Goal: Task Accomplishment & Management: Use online tool/utility

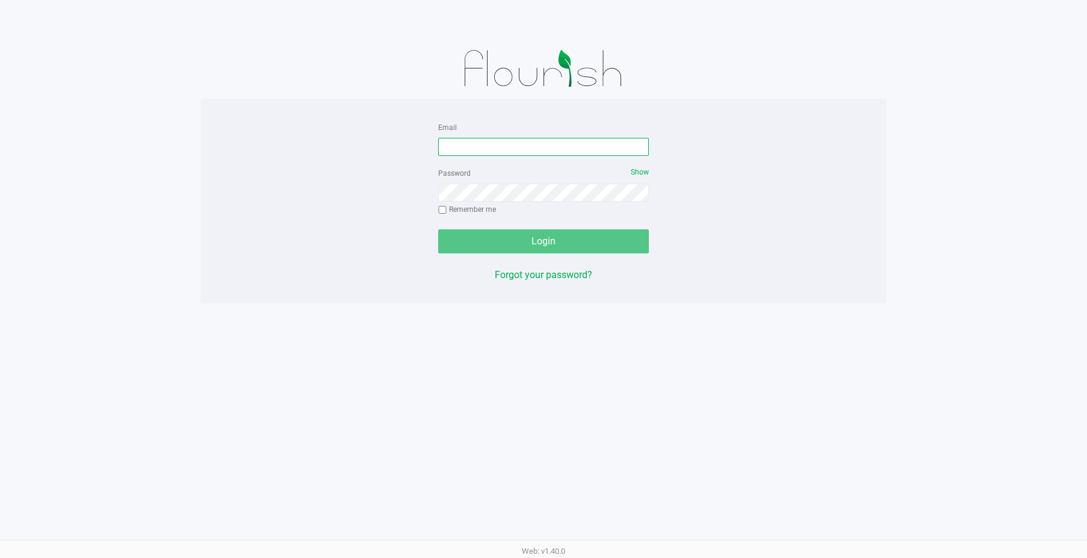
drag, startPoint x: 492, startPoint y: 152, endPoint x: 496, endPoint y: 142, distance: 11.3
click at [490, 149] on input "Email" at bounding box center [543, 147] width 211 height 18
type input "[EMAIL_ADDRESS][DOMAIN_NAME]"
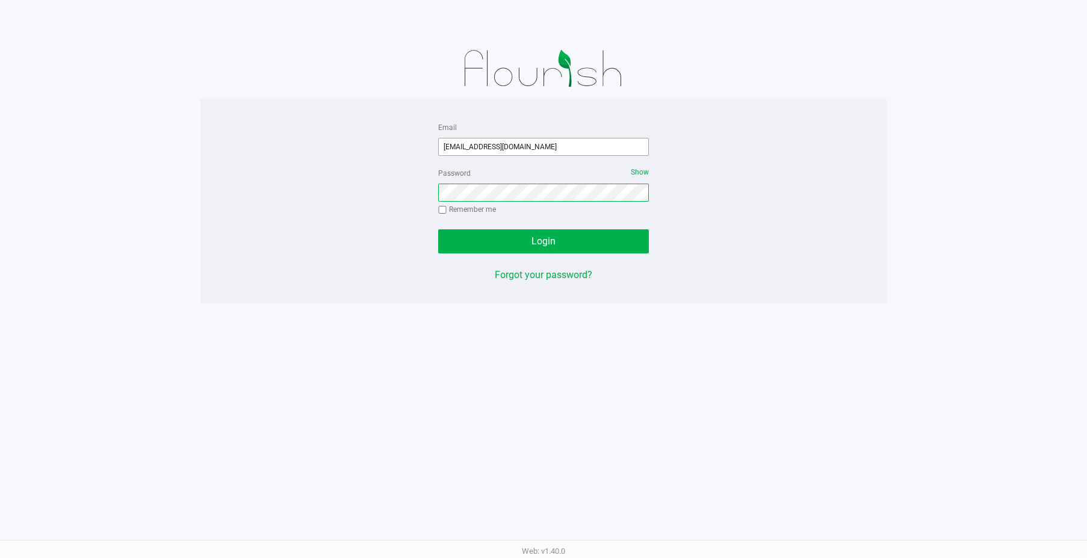
click at [438, 229] on button "Login" at bounding box center [543, 241] width 211 height 24
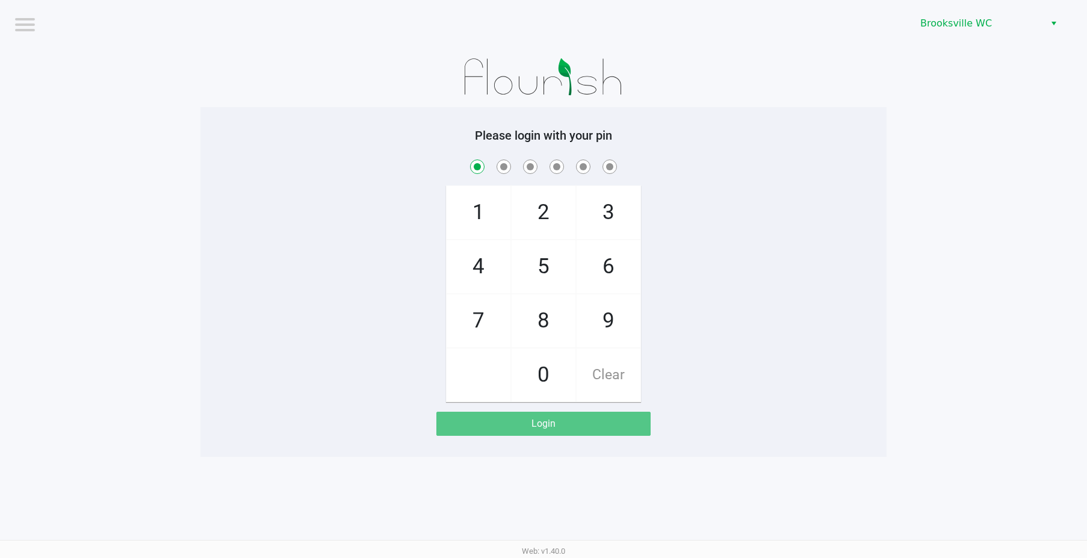
checkbox input "true"
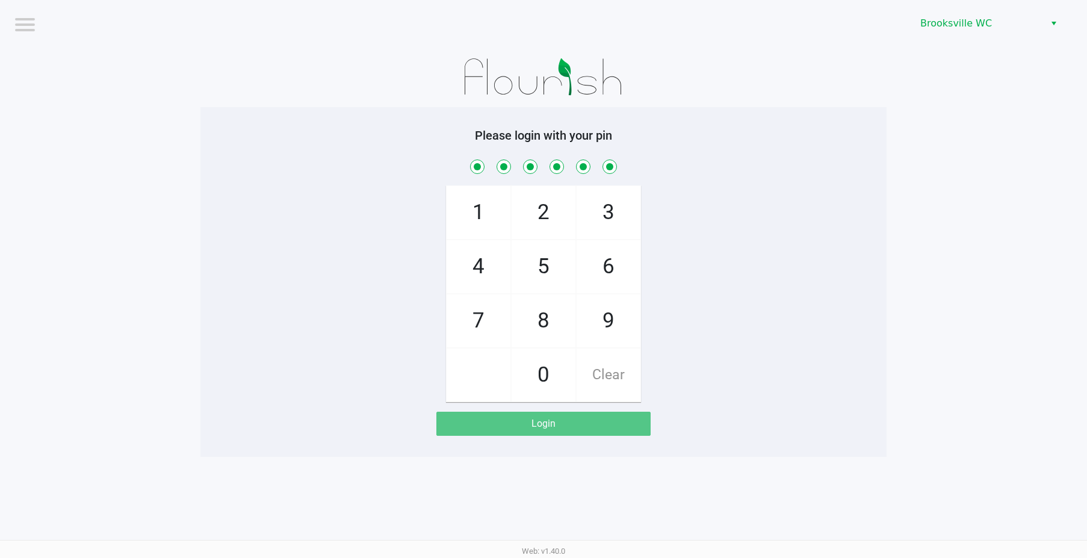
checkbox input "true"
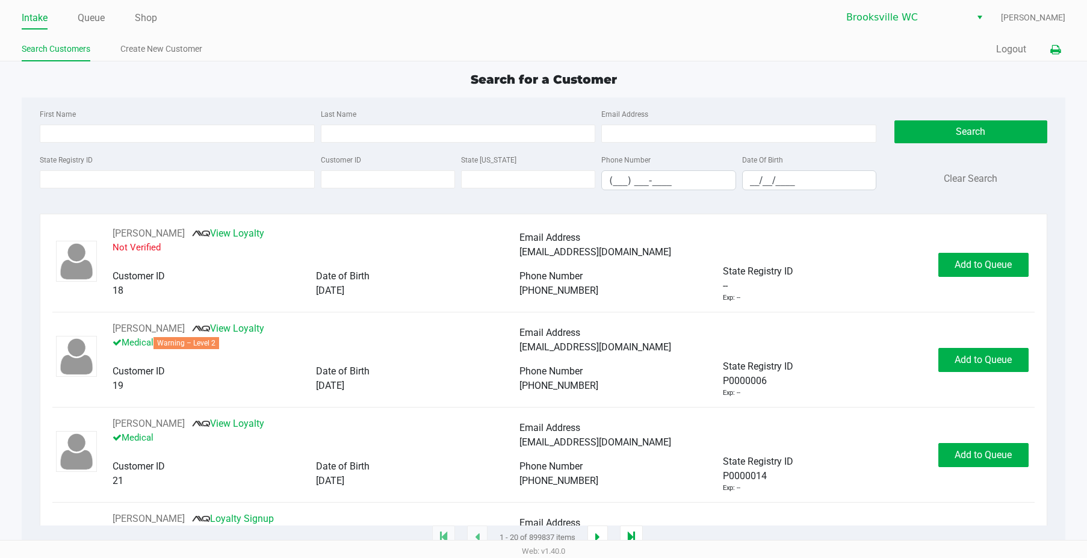
click at [1055, 50] on icon at bounding box center [1055, 50] width 10 height 8
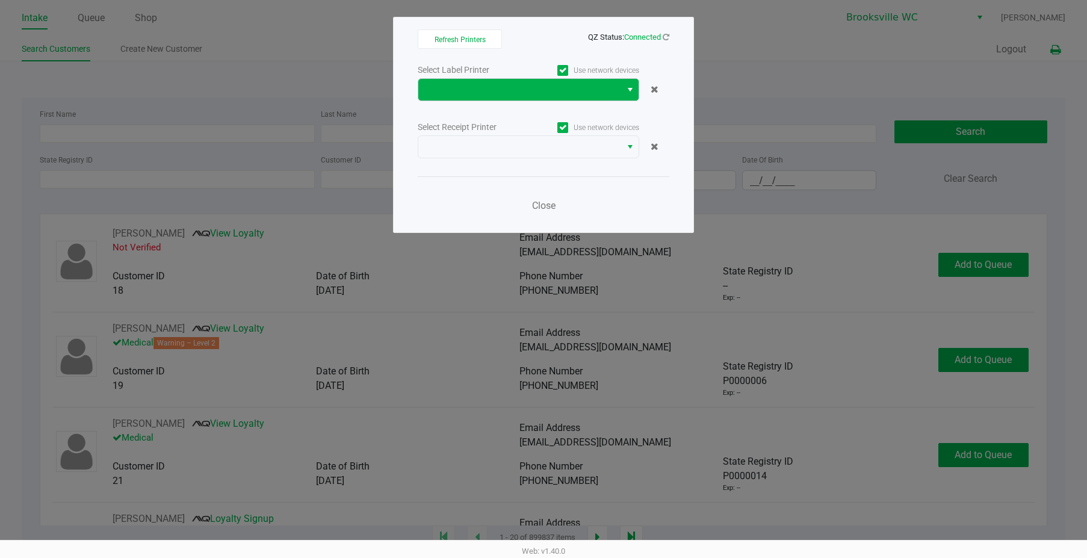
click at [623, 96] on button "Select" at bounding box center [629, 90] width 17 height 22
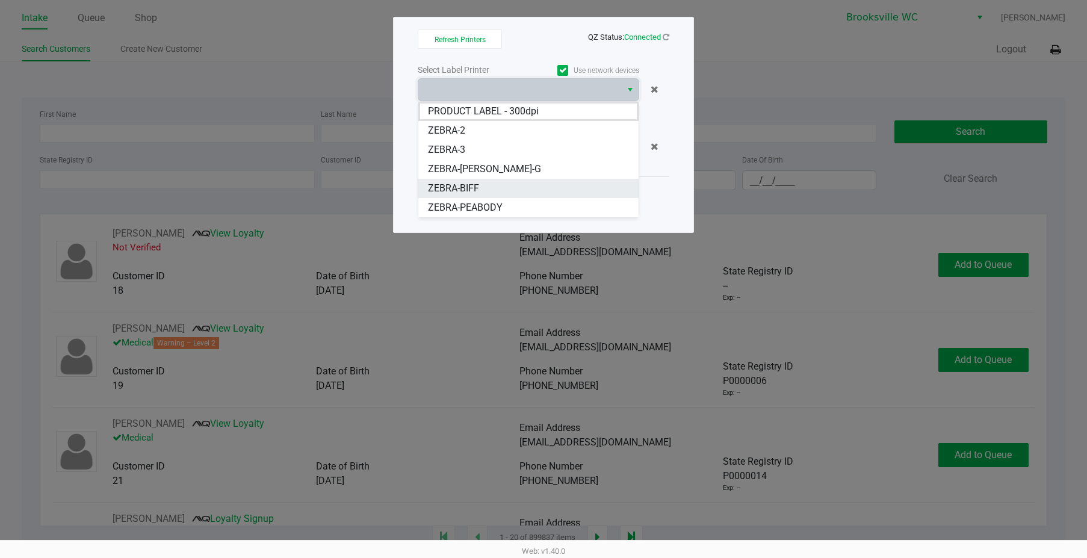
click at [458, 185] on span "ZEBRA-BIFF" at bounding box center [453, 188] width 51 height 14
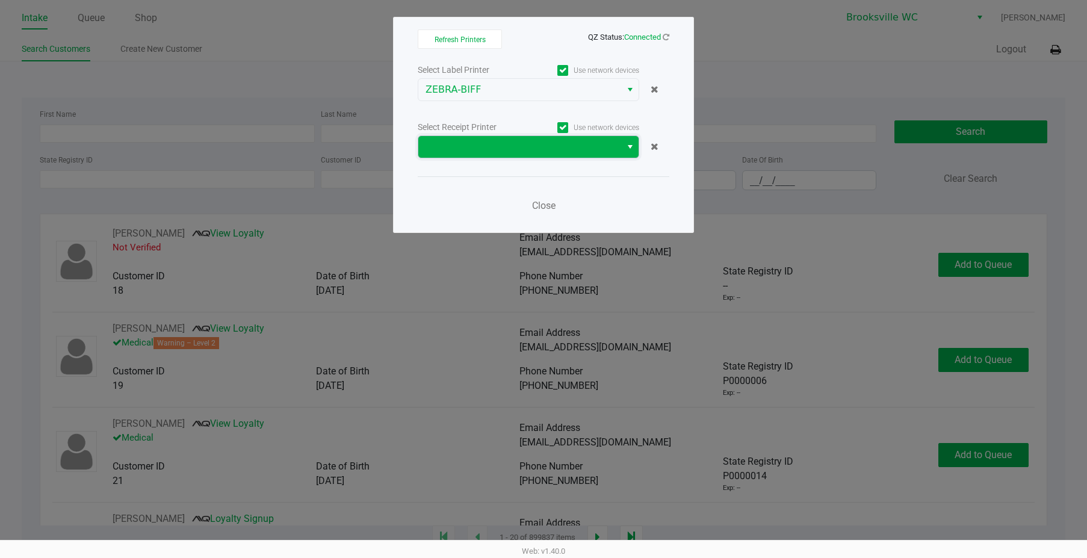
click at [578, 141] on span at bounding box center [519, 147] width 188 height 14
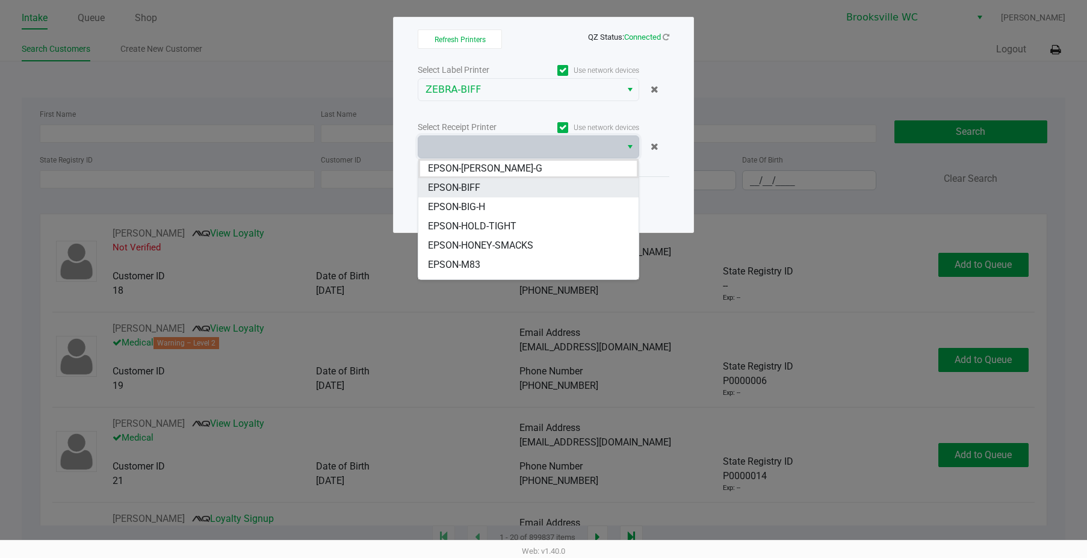
click at [469, 183] on span "EPSON-BIFF" at bounding box center [454, 188] width 52 height 14
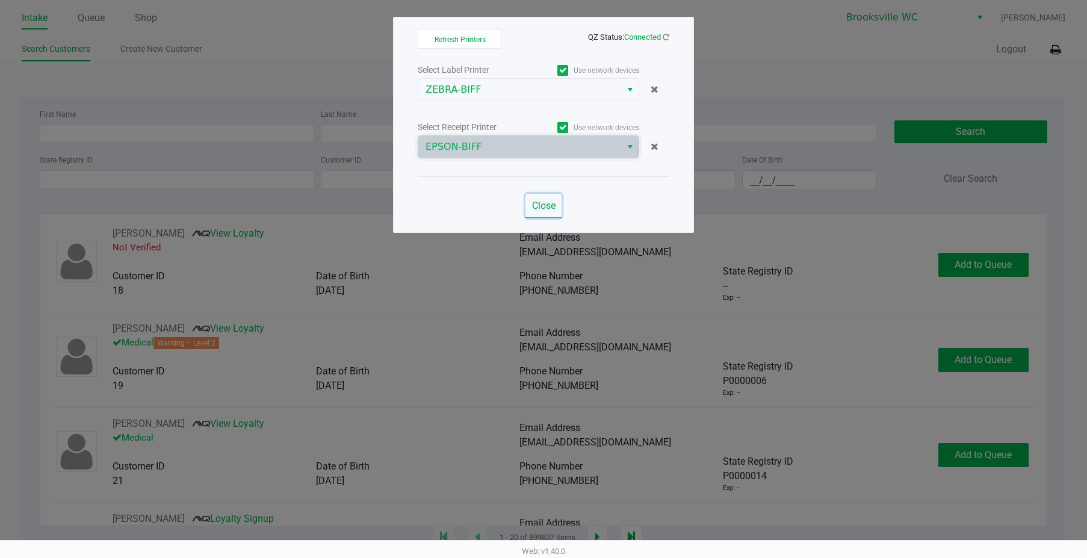
click at [542, 204] on span "Close" at bounding box center [543, 205] width 23 height 11
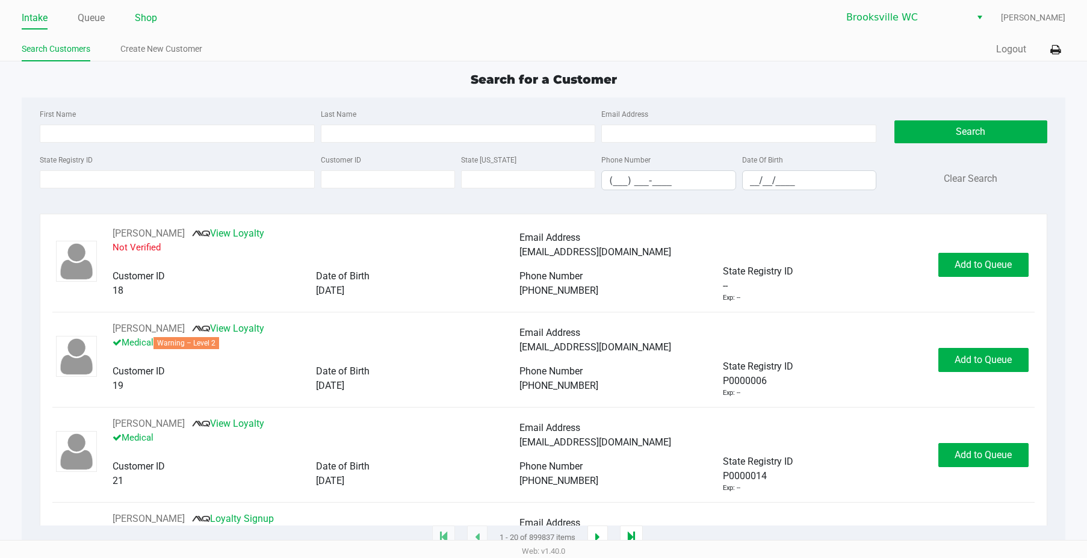
click at [145, 16] on link "Shop" at bounding box center [146, 18] width 22 height 17
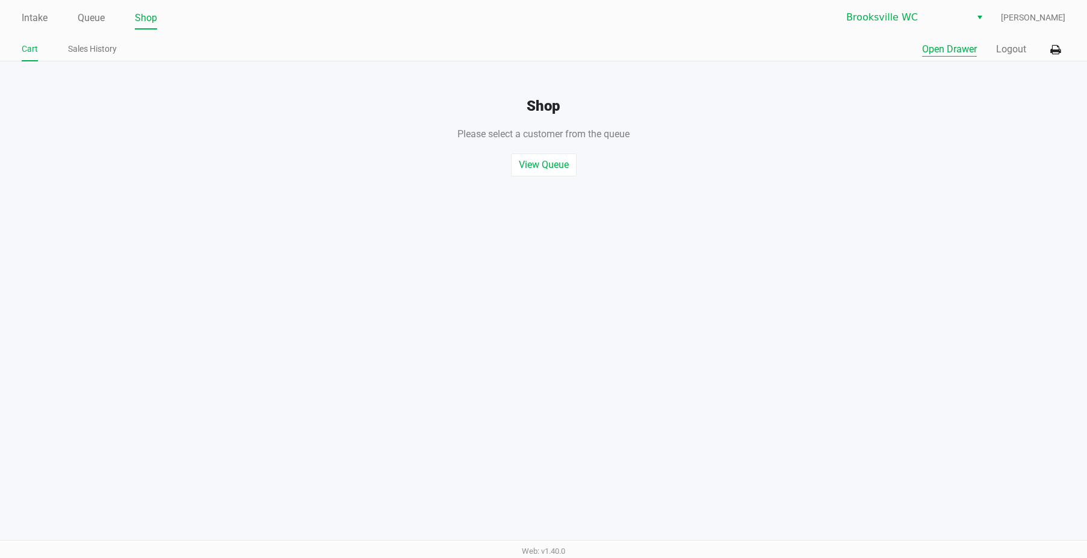
click at [942, 49] on button "Open Drawer" at bounding box center [949, 49] width 55 height 14
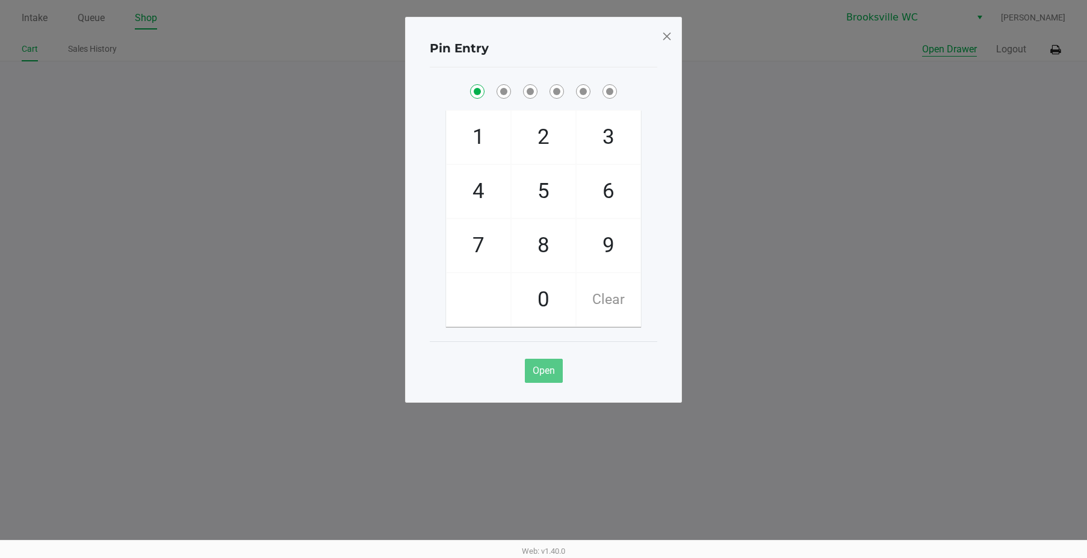
checkbox input "true"
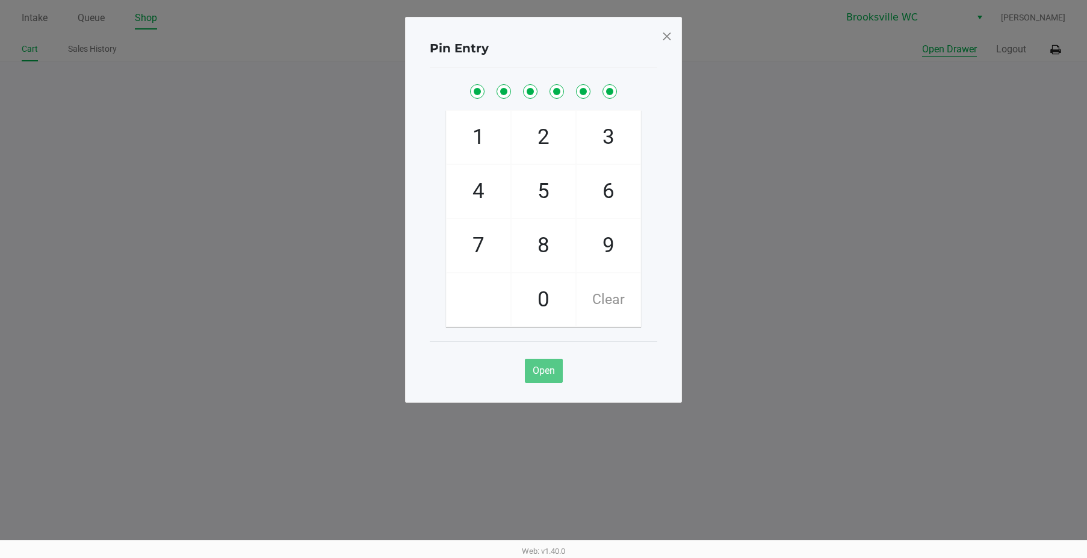
checkbox input "true"
